Goal: Information Seeking & Learning: Learn about a topic

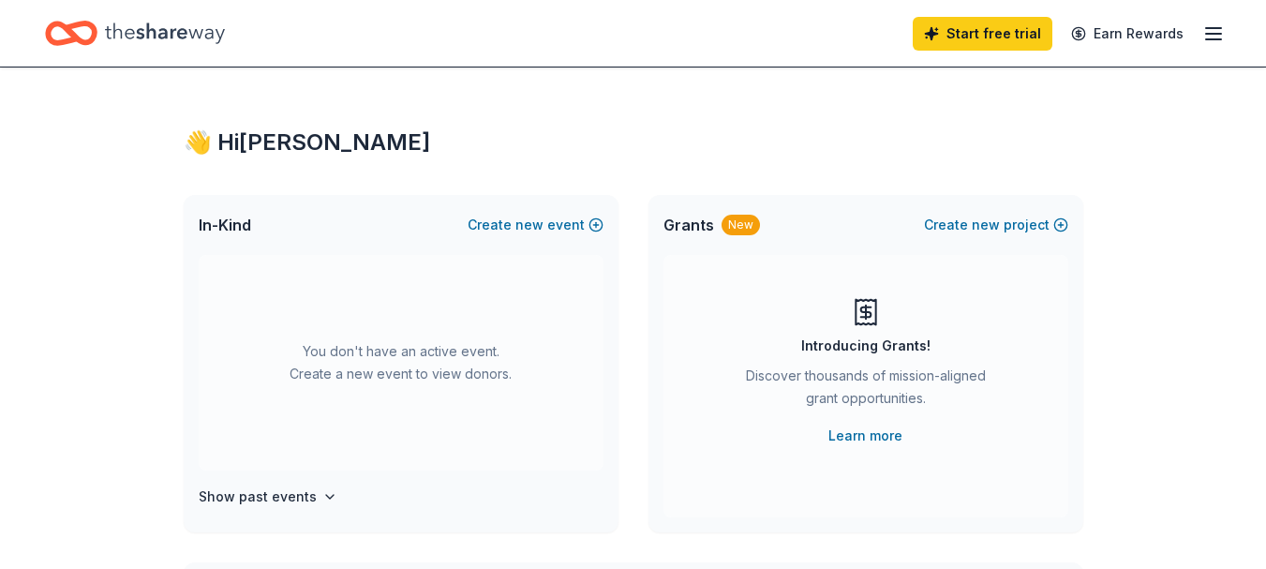
click at [1215, 28] on line "button" at bounding box center [1213, 28] width 15 height 0
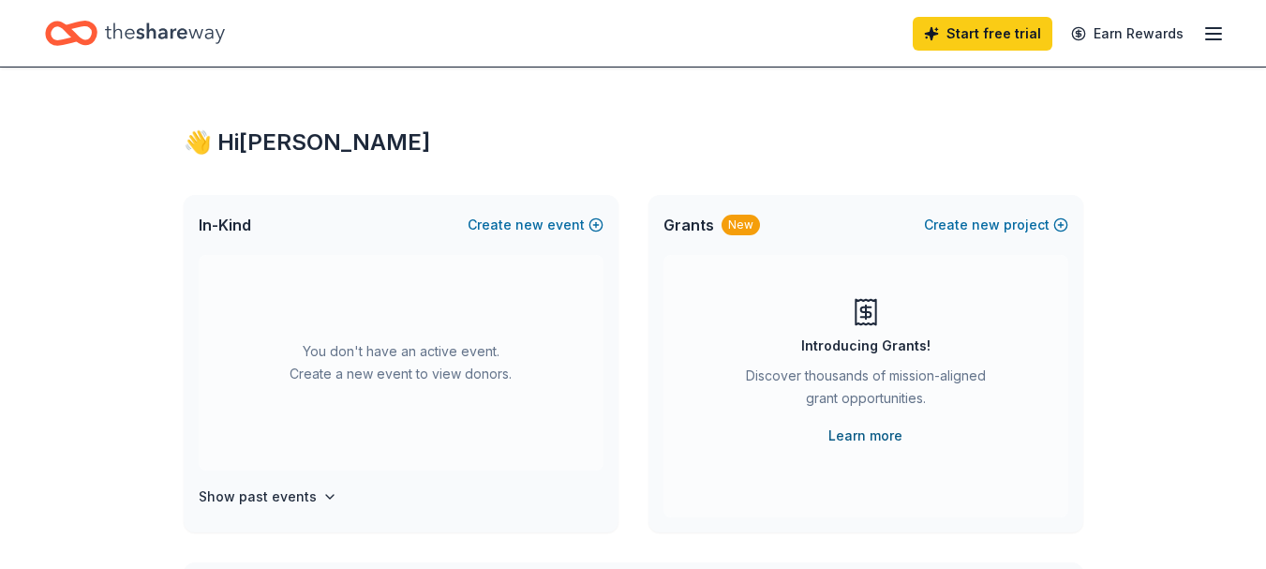
click at [888, 439] on link "Learn more" at bounding box center [865, 435] width 74 height 22
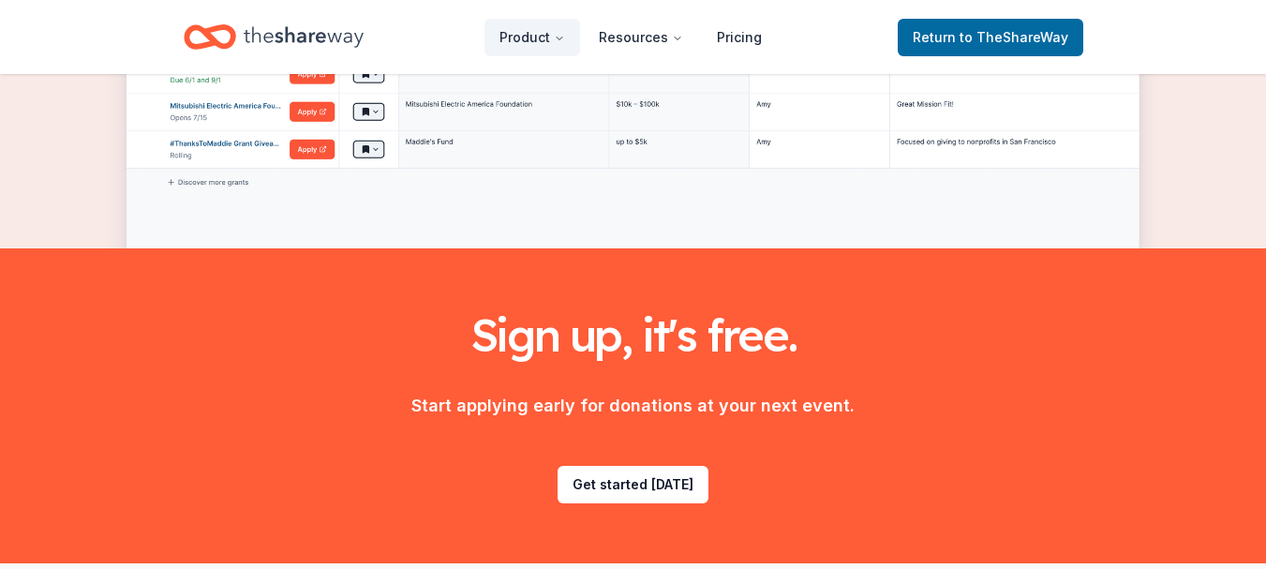
scroll to position [2436, 0]
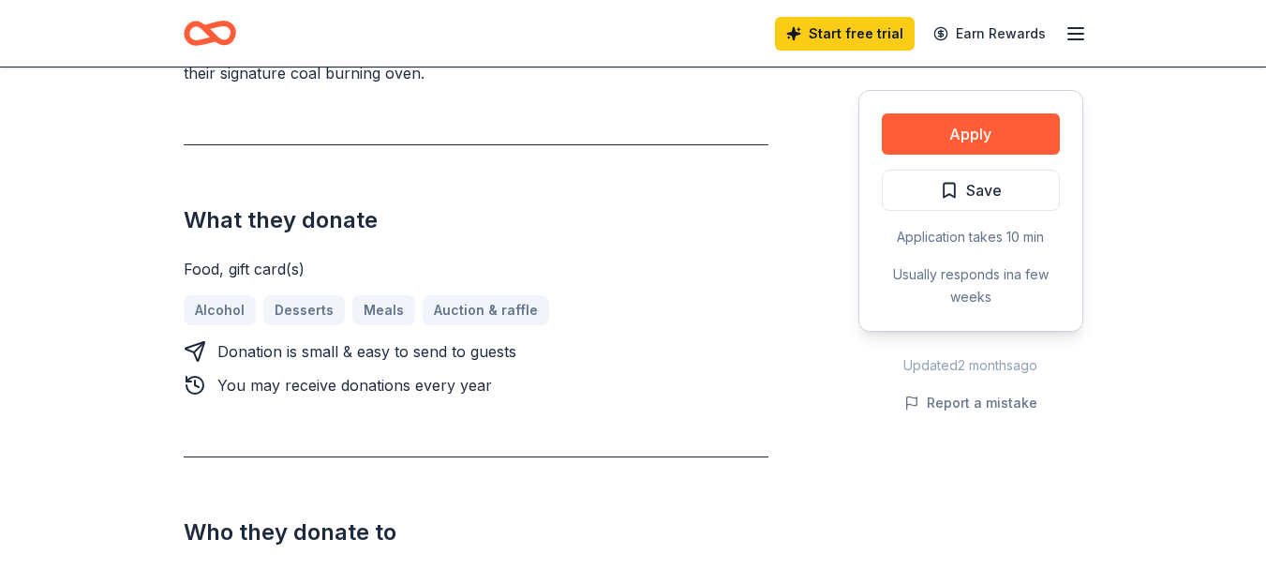
scroll to position [750, 0]
